Goal: Task Accomplishment & Management: Use online tool/utility

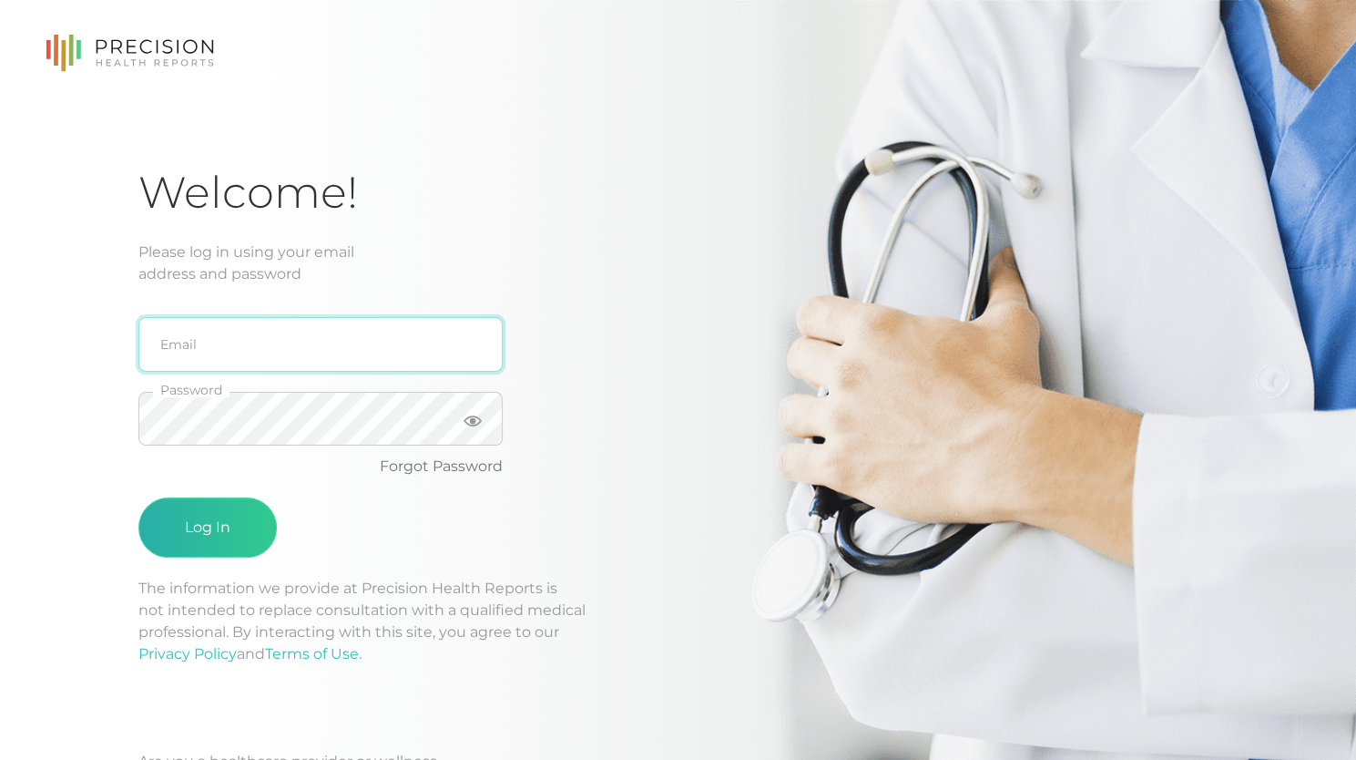
type input "[PERSON_NAME][EMAIL_ADDRESS][DOMAIN_NAME]"
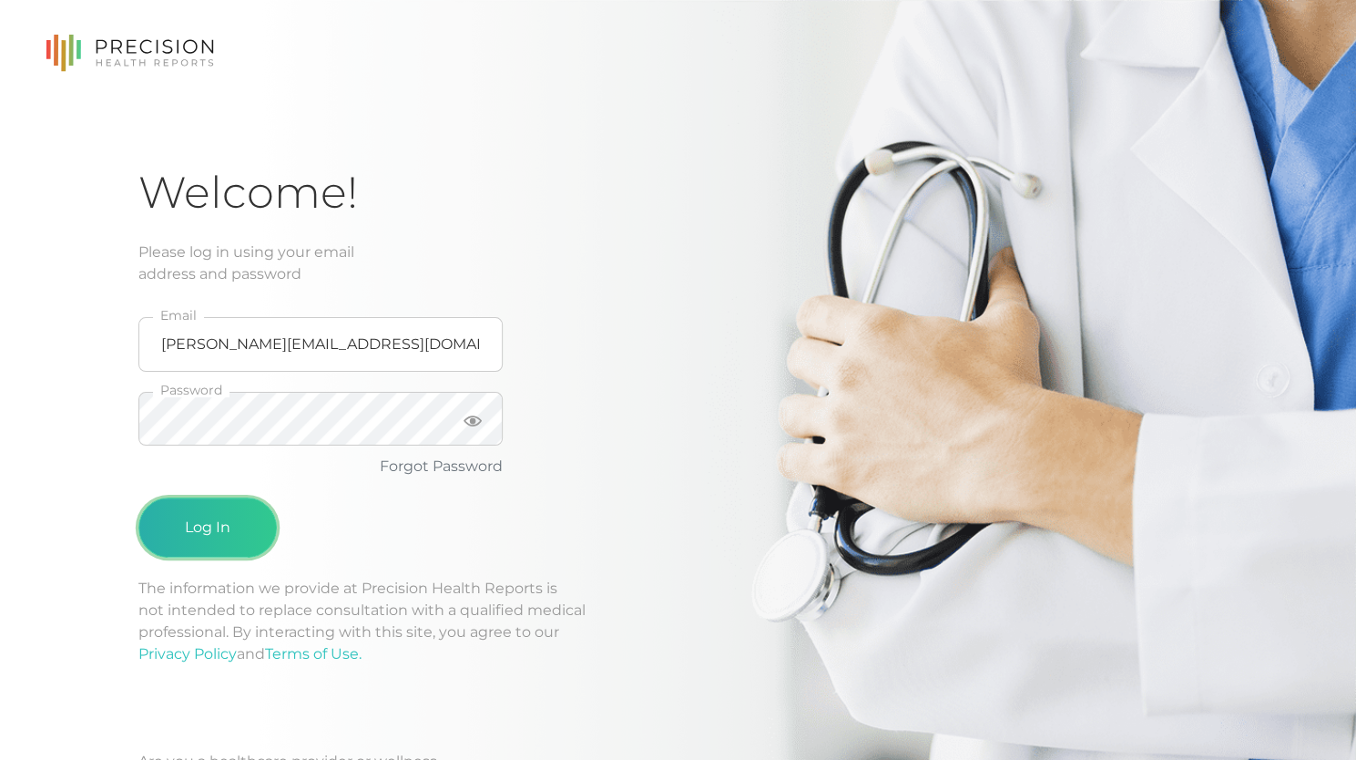
click at [268, 529] on button "Log In" at bounding box center [207, 527] width 138 height 60
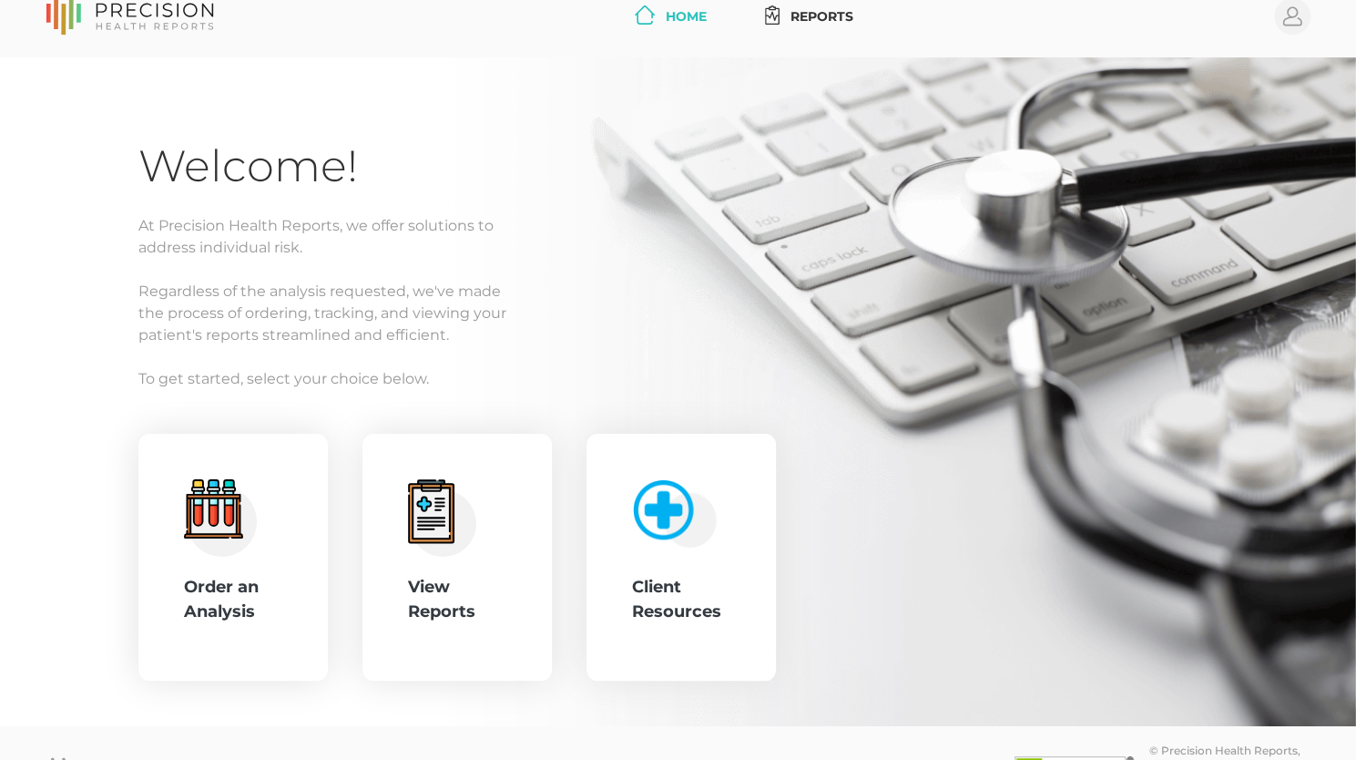
scroll to position [79, 0]
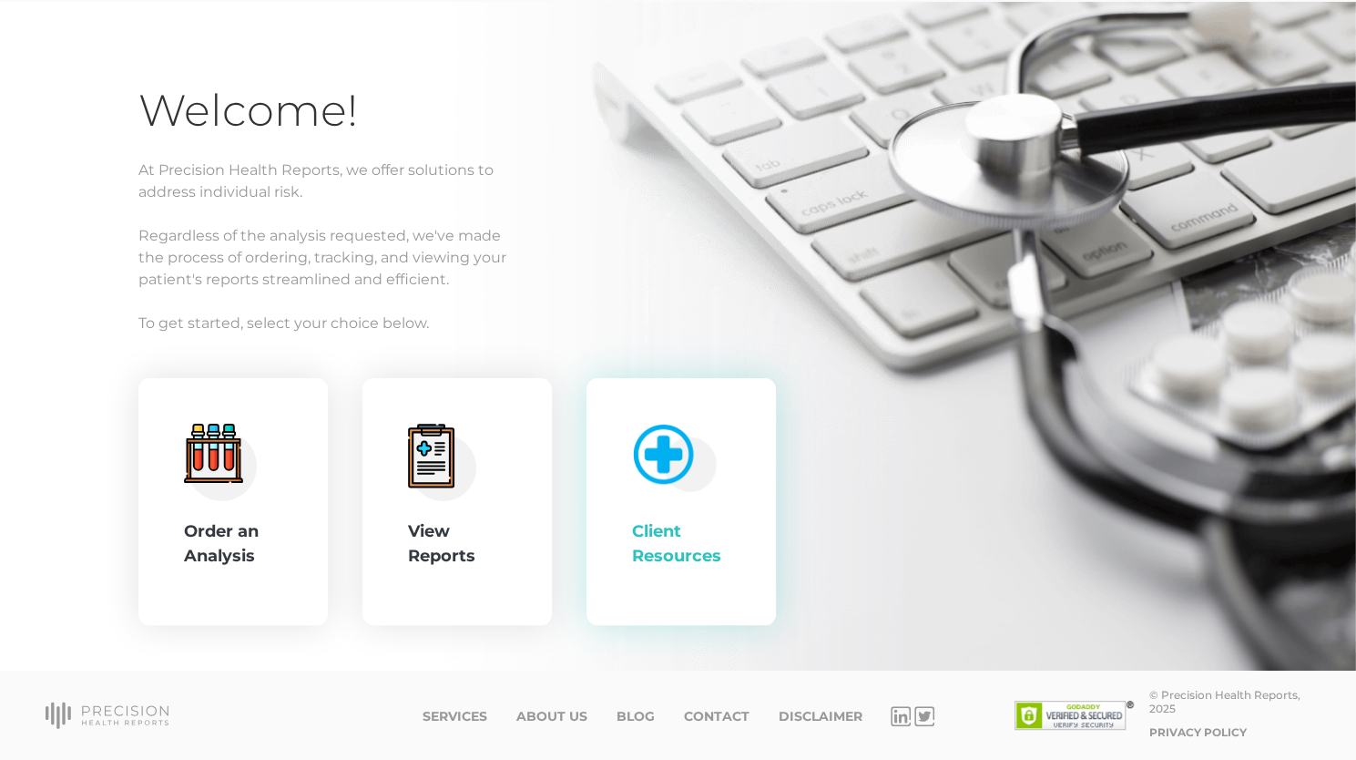
click at [667, 422] on img at bounding box center [671, 453] width 94 height 77
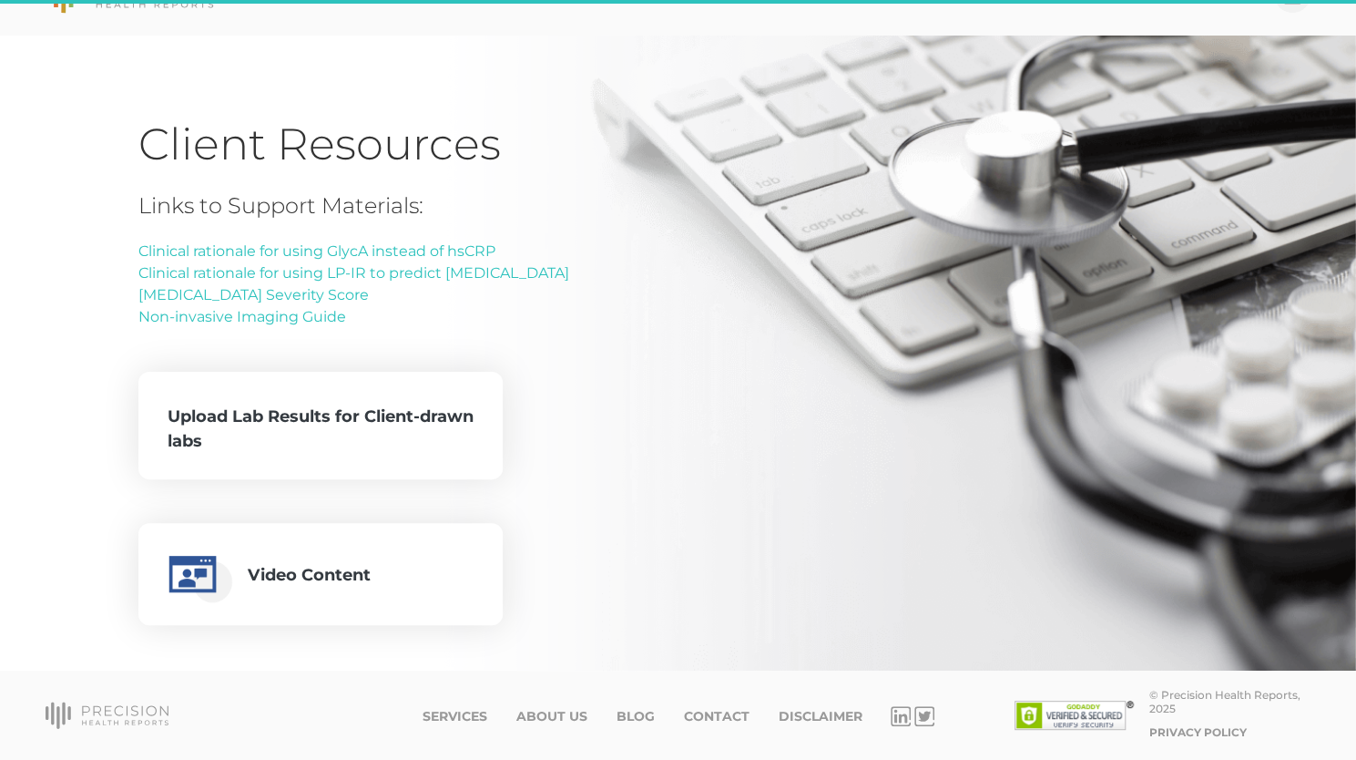
scroll to position [46, 0]
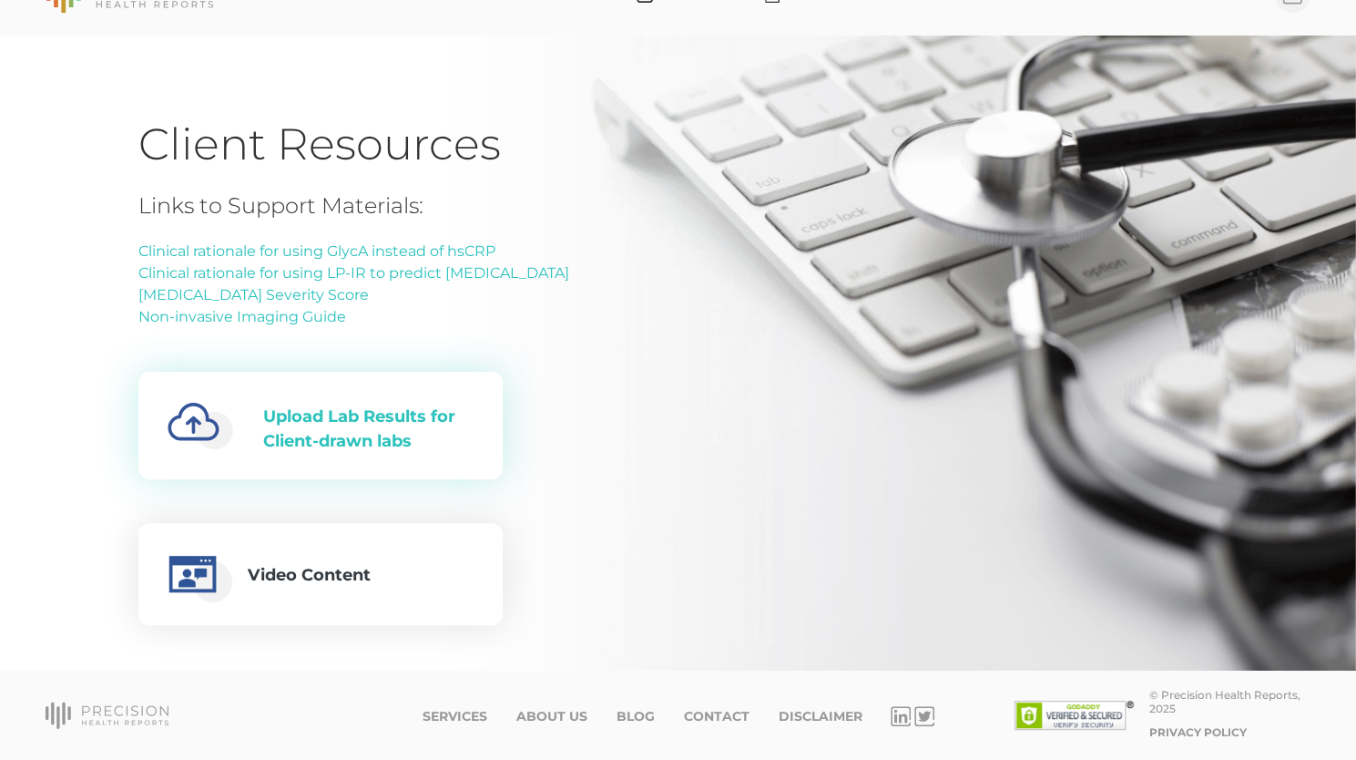
click at [462, 438] on div "Upload Lab Results for Client-drawn labs" at bounding box center [368, 428] width 210 height 49
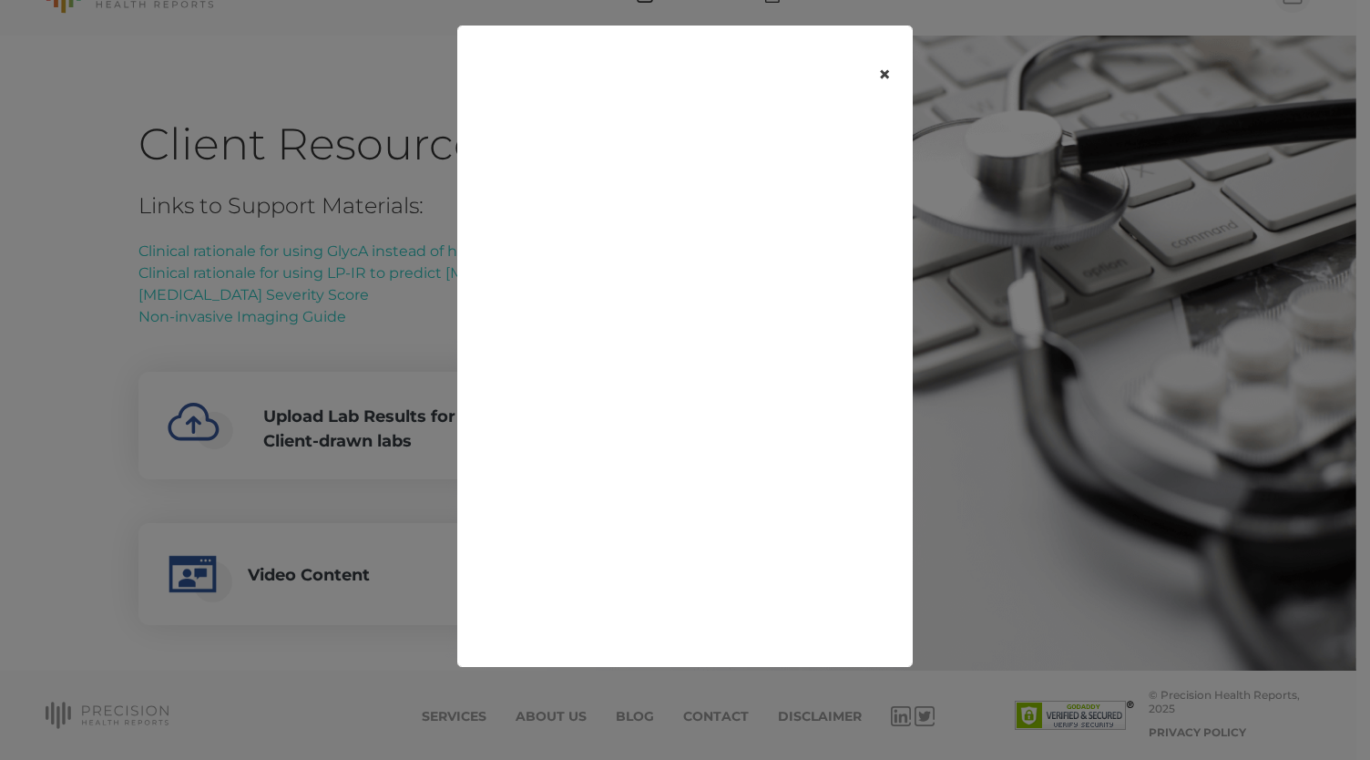
click at [868, 72] on button "×" at bounding box center [884, 74] width 56 height 77
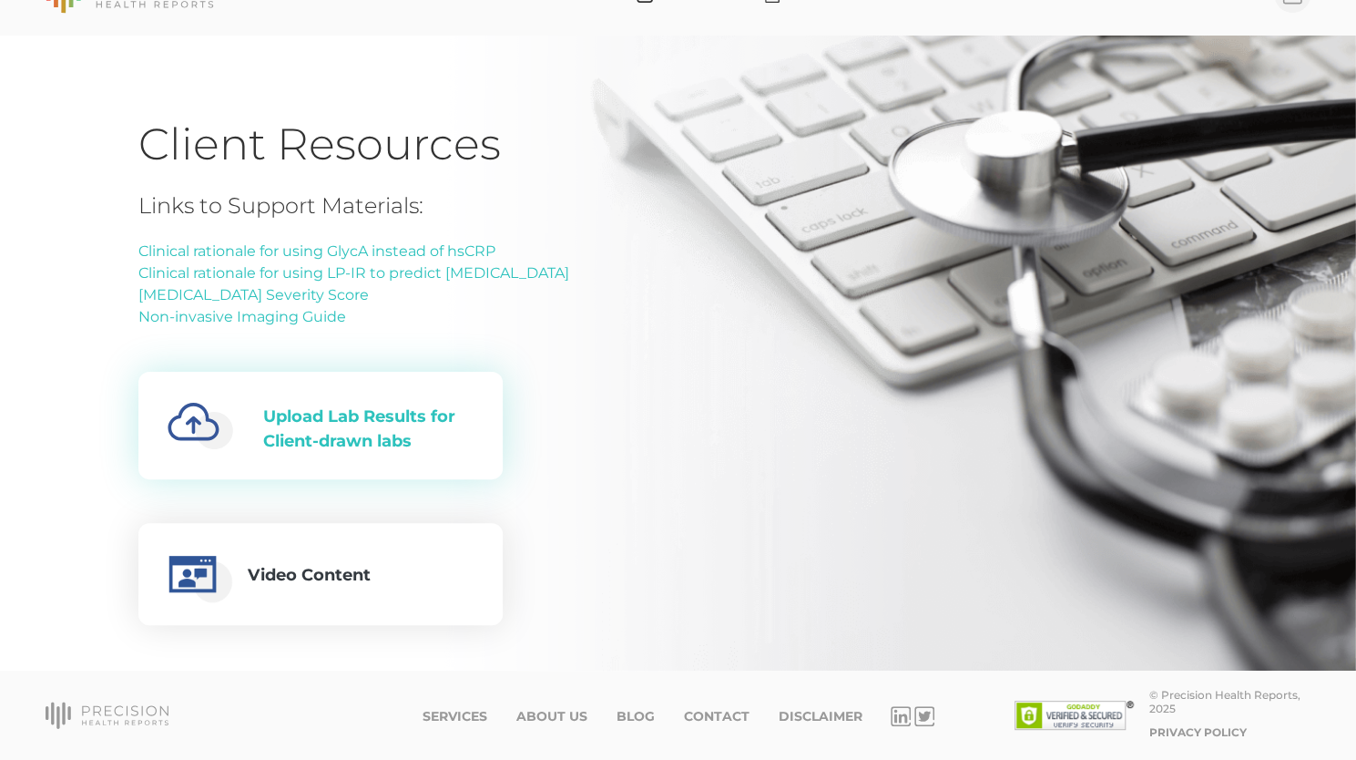
click at [361, 398] on div "Created with Fabric.js 4.6.0 Upload Lab Results for Client-drawn labs" at bounding box center [321, 425] width 306 height 78
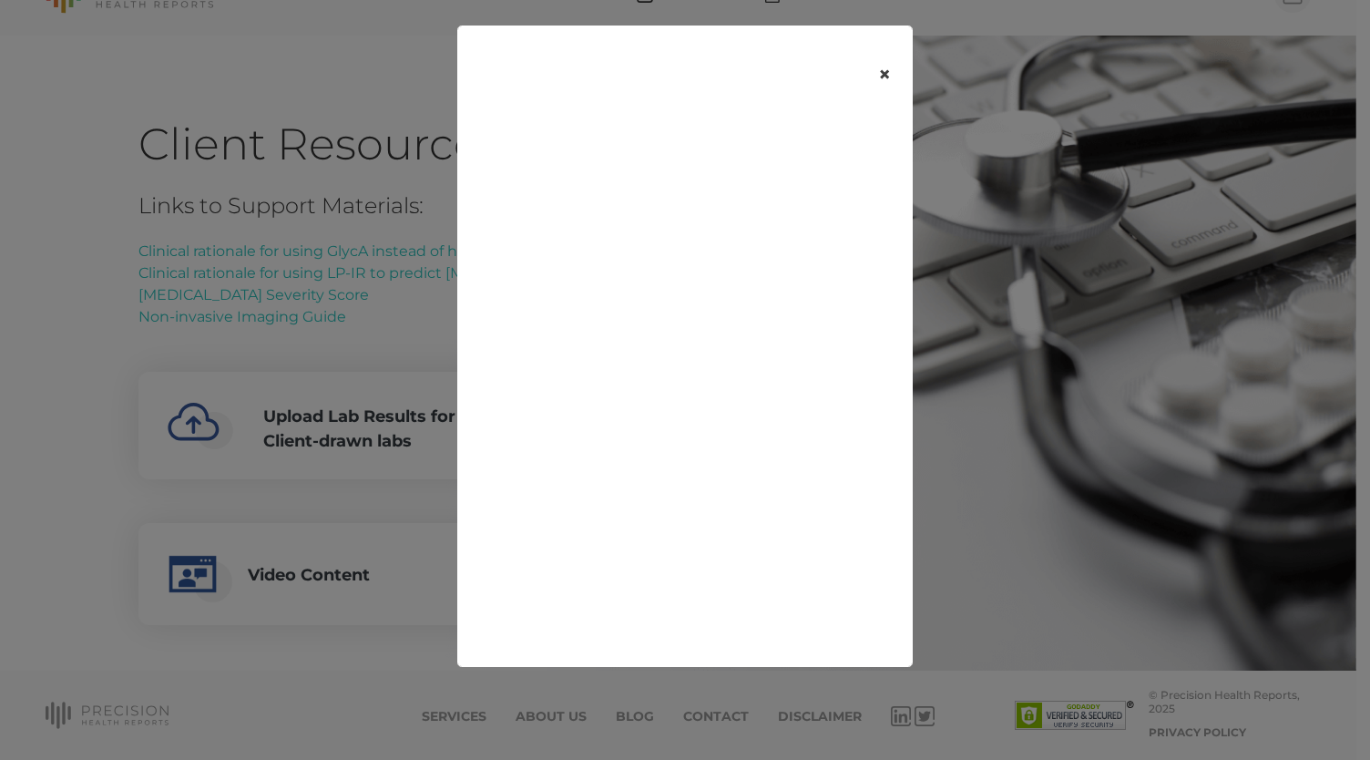
click at [893, 85] on button "×" at bounding box center [884, 74] width 56 height 77
